Goal: Information Seeking & Learning: Understand process/instructions

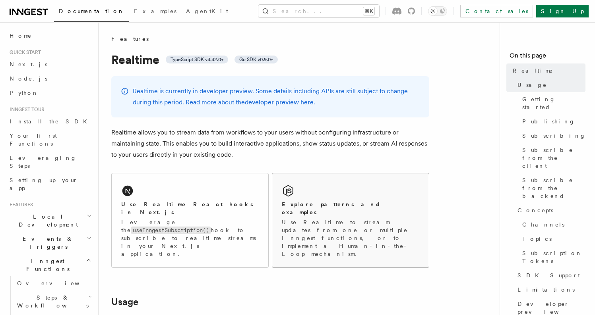
click at [296, 219] on p "Use Realtime to stream updates from one or multiple Inngest functions, or to im…" at bounding box center [350, 239] width 137 height 40
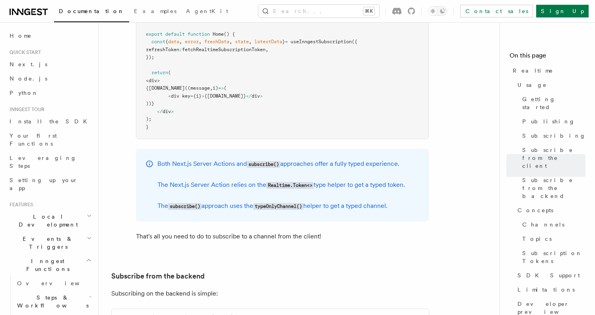
scroll to position [1007, 0]
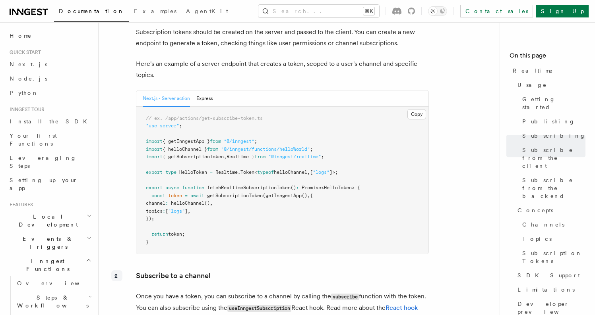
click at [233, 174] on pre "// ex. /app/actions/get-subscribe-token.ts "use server" ; import { getInngestAp…" at bounding box center [282, 181] width 292 height 148
click at [259, 182] on pre "// ex. /app/actions/get-subscribe-token.ts "use server" ; import { getInngestAp…" at bounding box center [282, 181] width 292 height 148
click at [248, 185] on span "fetchRealtimeSubscriptionToken" at bounding box center [248, 188] width 83 height 6
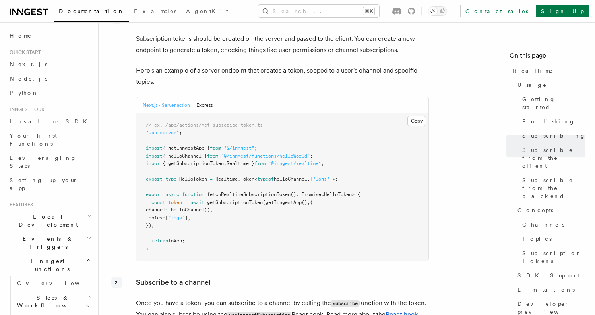
scroll to position [1000, 0]
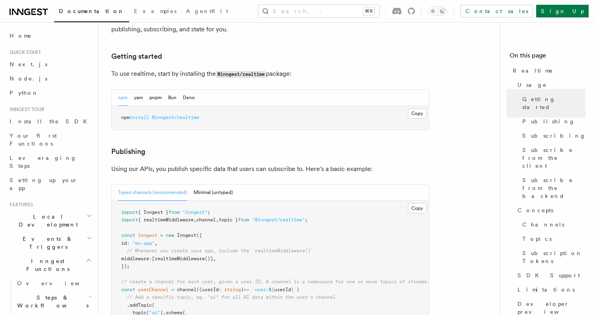
scroll to position [782, 0]
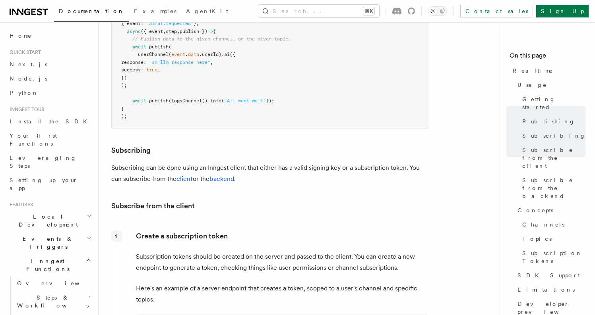
click at [235, 162] on p "Subscribing can be done using an Inngest client that either has a valid signing…" at bounding box center [270, 173] width 318 height 22
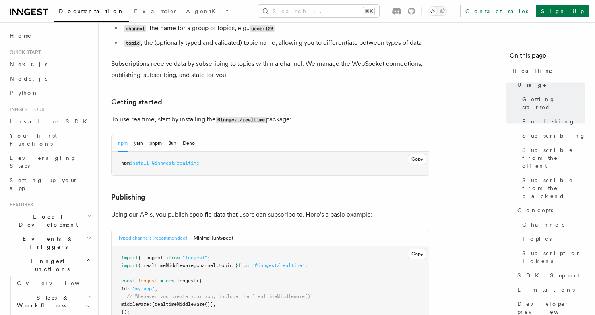
scroll to position [0, 0]
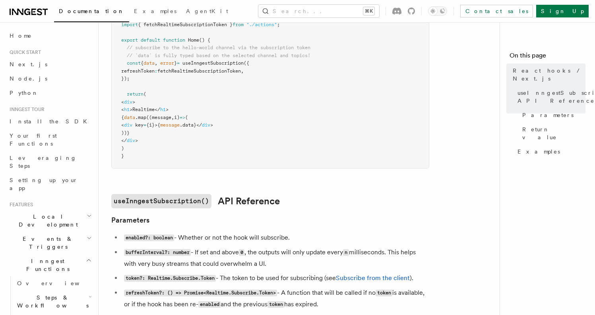
scroll to position [336, 0]
click at [361, 87] on pre ""use client" ; import { useInngestSubscription } from "@inngest/realtime/hooks"…" at bounding box center [270, 64] width 317 height 210
click at [182, 201] on code "useInngestSubscription()" at bounding box center [161, 201] width 100 height 14
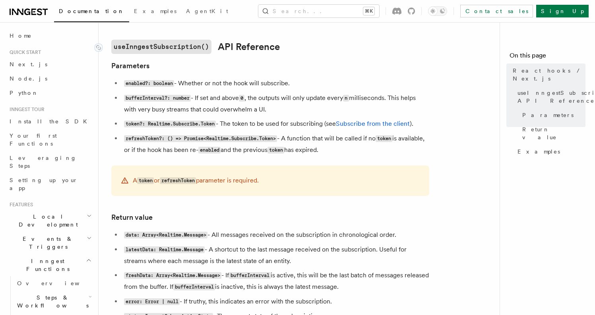
scroll to position [492, 0]
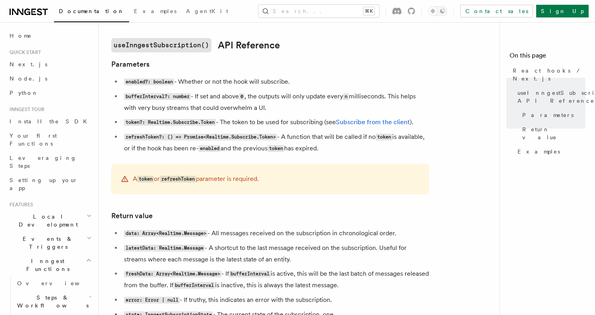
click at [175, 180] on code "refreshToken" at bounding box center [178, 179] width 36 height 7
click at [216, 181] on p "A token or refreshToken parameter is required." at bounding box center [196, 180] width 126 height 12
click at [242, 99] on li "bufferInterval?: number - If set and above 0 , the outputs will only update eve…" at bounding box center [276, 102] width 308 height 23
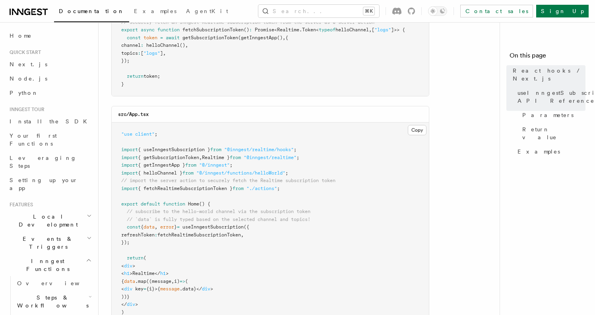
scroll to position [0, 0]
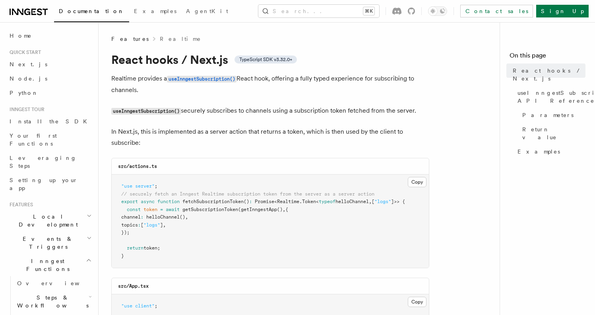
click at [240, 143] on p "In Next.js, this is implemented as a server action that returns a token, which …" at bounding box center [270, 137] width 318 height 22
